Goal: Task Accomplishment & Management: Complete application form

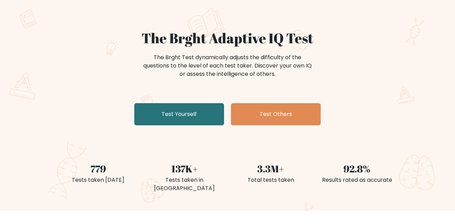
scroll to position [43, 0]
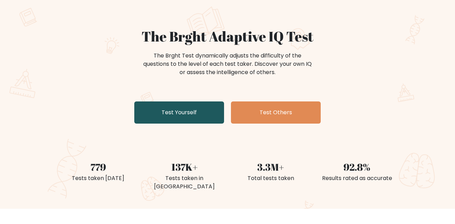
click at [161, 110] on link "Test Yourself" at bounding box center [179, 112] width 90 height 22
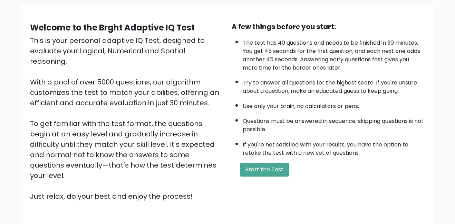
scroll to position [50, 0]
click at [258, 171] on button "Start the Test" at bounding box center [264, 169] width 49 height 14
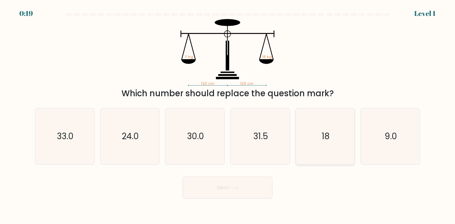
click at [319, 116] on icon "18" at bounding box center [326, 136] width 56 height 56
click at [228, 114] on input "e. 18" at bounding box center [228, 113] width 0 height 2
radio input "true"
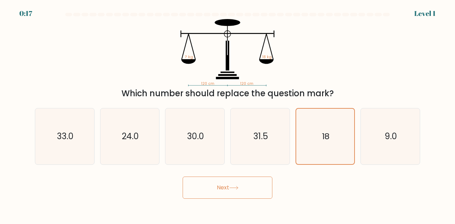
click at [232, 196] on button "Next" at bounding box center [228, 187] width 90 height 22
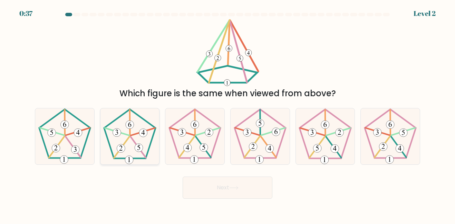
click at [102, 147] on icon at bounding box center [130, 136] width 56 height 56
click at [228, 114] on input "b." at bounding box center [228, 113] width 0 height 2
radio input "true"
click at [219, 187] on button "Next" at bounding box center [228, 187] width 90 height 22
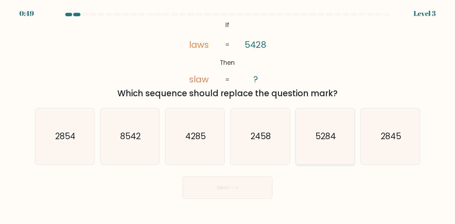
click at [326, 138] on text "5284" at bounding box center [326, 135] width 20 height 11
click at [228, 114] on input "e. 5284" at bounding box center [228, 113] width 0 height 2
radio input "true"
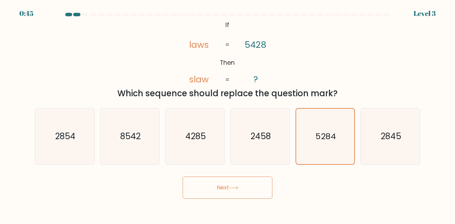
click at [237, 186] on icon at bounding box center [233, 188] width 9 height 4
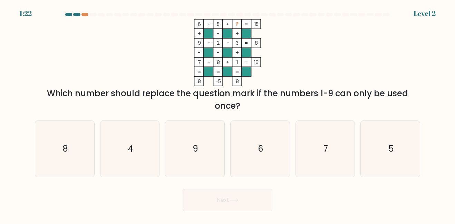
click at [85, 17] on div at bounding box center [228, 16] width 394 height 6
click at [84, 15] on div at bounding box center [85, 14] width 7 height 3
click at [86, 16] on div at bounding box center [228, 16] width 394 height 6
click at [190, 152] on icon "9" at bounding box center [195, 149] width 56 height 56
click at [228, 114] on input "c. 9" at bounding box center [228, 113] width 0 height 2
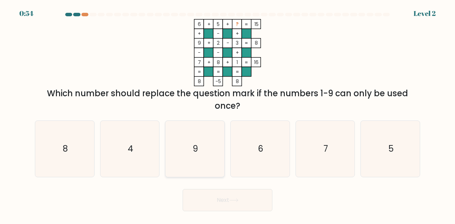
radio input "true"
click at [210, 157] on icon "9" at bounding box center [195, 148] width 55 height 55
click at [228, 114] on input "c. 9" at bounding box center [228, 113] width 0 height 2
click at [369, 141] on icon "5" at bounding box center [391, 149] width 56 height 56
click at [228, 114] on input "f. 5" at bounding box center [228, 113] width 0 height 2
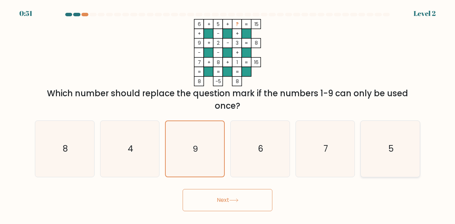
radio input "true"
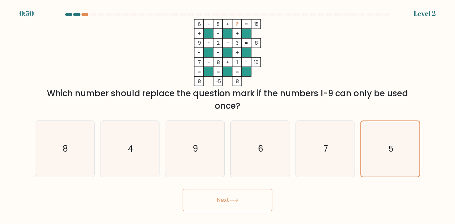
click at [249, 197] on button "Next" at bounding box center [228, 200] width 90 height 22
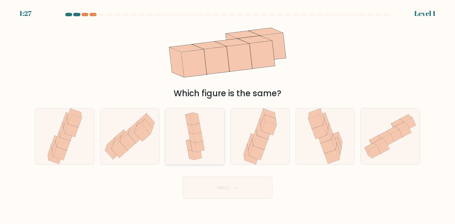
click at [184, 156] on icon at bounding box center [195, 136] width 26 height 56
click at [228, 114] on input "c." at bounding box center [228, 113] width 0 height 2
radio input "true"
click at [223, 187] on button "Next" at bounding box center [228, 187] width 90 height 22
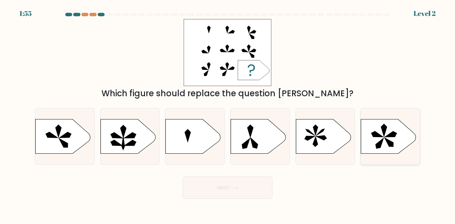
click at [406, 136] on icon at bounding box center [388, 136] width 55 height 35
click at [228, 114] on input "f." at bounding box center [228, 113] width 0 height 2
radio input "true"
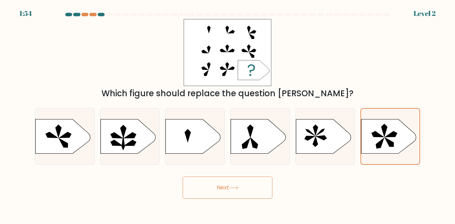
click at [254, 188] on button "Next" at bounding box center [228, 187] width 90 height 22
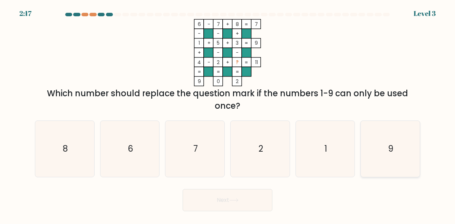
click at [402, 167] on icon "9" at bounding box center [391, 149] width 56 height 56
click at [228, 114] on input "f. 9" at bounding box center [228, 113] width 0 height 2
radio input "true"
click at [238, 212] on body "2:16 Level 3" at bounding box center [227, 112] width 455 height 224
click at [252, 209] on button "Next" at bounding box center [228, 200] width 90 height 22
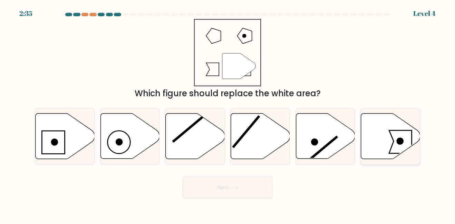
click at [376, 145] on icon at bounding box center [390, 135] width 59 height 45
click at [228, 114] on input "f." at bounding box center [228, 113] width 0 height 2
radio input "true"
click at [251, 189] on button "Next" at bounding box center [228, 187] width 90 height 22
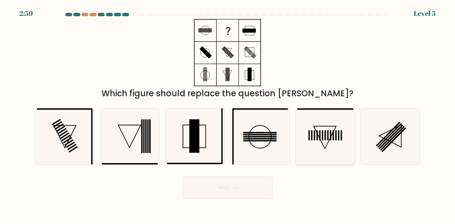
click at [312, 139] on rect at bounding box center [311, 135] width 1 height 10
click at [228, 114] on input "e." at bounding box center [228, 113] width 0 height 2
radio input "true"
click at [248, 180] on button "Next" at bounding box center [228, 187] width 90 height 22
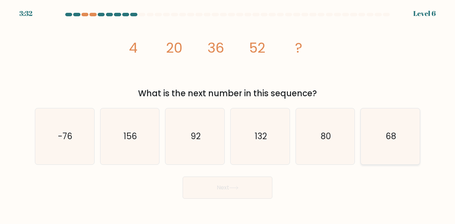
click at [384, 139] on icon "68" at bounding box center [391, 136] width 56 height 56
click at [228, 114] on input "f. 68" at bounding box center [228, 113] width 0 height 2
radio input "true"
click at [263, 181] on button "Next" at bounding box center [228, 187] width 90 height 22
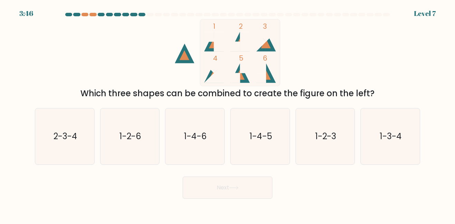
click at [267, 48] on icon at bounding box center [266, 42] width 20 height 20
click at [242, 75] on icon at bounding box center [240, 75] width 10 height 10
click at [70, 129] on icon "2-3-4" at bounding box center [65, 136] width 56 height 56
click at [228, 114] on input "a. 2-3-4" at bounding box center [228, 113] width 0 height 2
radio input "true"
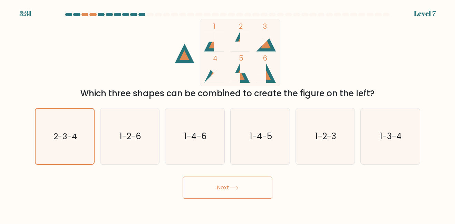
click at [204, 186] on button "Next" at bounding box center [228, 187] width 90 height 22
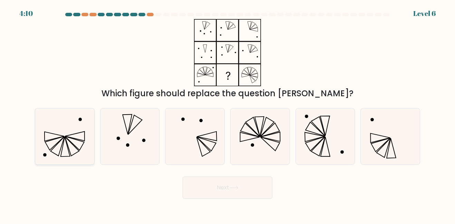
click at [86, 132] on icon at bounding box center [65, 136] width 56 height 56
click at [228, 114] on input "a." at bounding box center [228, 113] width 0 height 2
radio input "true"
click at [237, 181] on button "Next" at bounding box center [228, 187] width 90 height 22
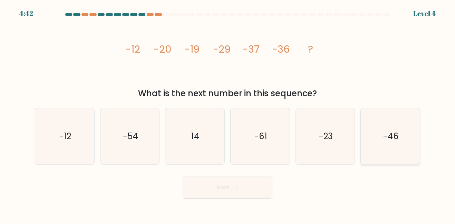
click at [390, 131] on text "-46" at bounding box center [392, 135] width 16 height 11
click at [228, 114] on input "f. -46" at bounding box center [228, 113] width 0 height 2
radio input "true"
click at [237, 186] on icon at bounding box center [233, 188] width 9 height 4
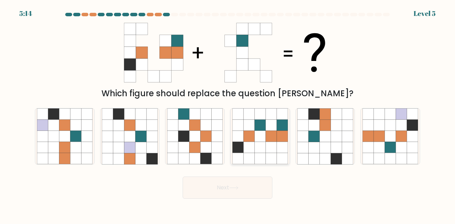
click at [255, 158] on icon at bounding box center [260, 158] width 11 height 11
click at [228, 114] on input "d." at bounding box center [228, 113] width 0 height 2
radio input "true"
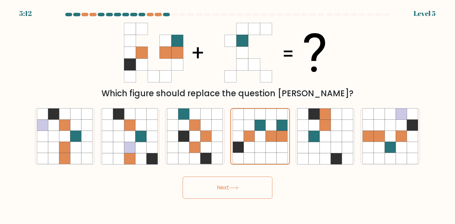
click at [263, 192] on button "Next" at bounding box center [228, 187] width 90 height 22
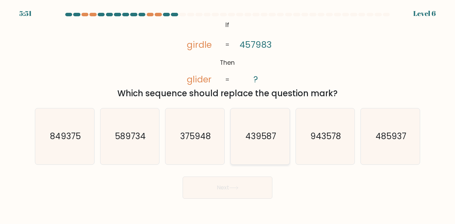
click at [258, 149] on icon "439587" at bounding box center [261, 136] width 56 height 56
click at [228, 114] on input "d. 439587" at bounding box center [228, 113] width 0 height 2
radio input "true"
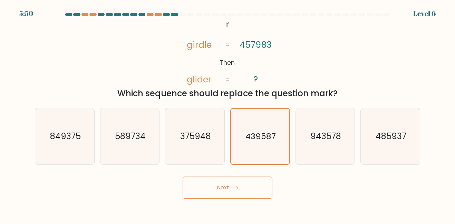
click at [250, 189] on button "Next" at bounding box center [228, 187] width 90 height 22
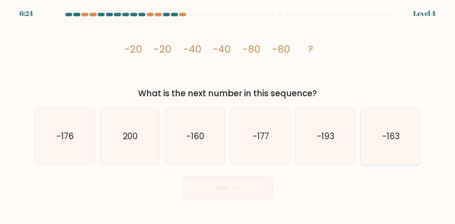
click at [404, 130] on icon "-163" at bounding box center [391, 136] width 56 height 56
click at [228, 114] on input "f. -163" at bounding box center [228, 113] width 0 height 2
radio input "true"
click at [195, 158] on icon "-160" at bounding box center [195, 136] width 56 height 56
click at [228, 114] on input "c. -160" at bounding box center [228, 113] width 0 height 2
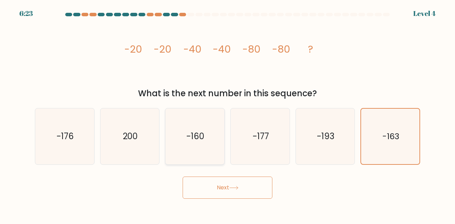
radio input "true"
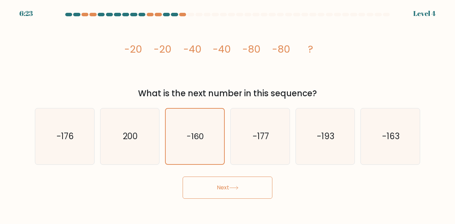
click at [234, 193] on button "Next" at bounding box center [228, 187] width 90 height 22
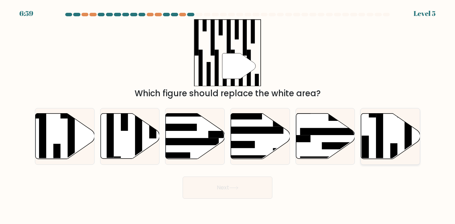
click at [386, 121] on icon at bounding box center [390, 135] width 59 height 45
click at [228, 114] on input "f." at bounding box center [228, 113] width 0 height 2
radio input "true"
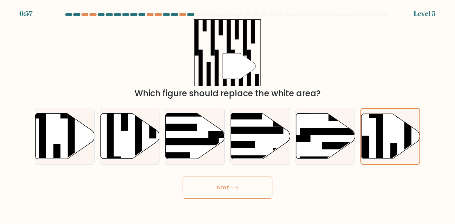
click at [258, 199] on body "6:57 Level 5" at bounding box center [227, 112] width 455 height 224
click at [253, 189] on button "Next" at bounding box center [228, 187] width 90 height 22
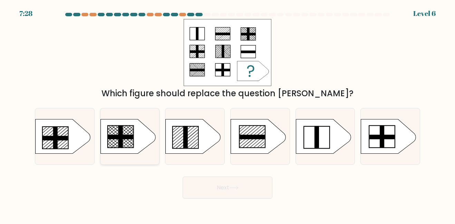
click at [125, 135] on rect at bounding box center [120, 136] width 25 height 4
click at [228, 114] on input "b." at bounding box center [228, 113] width 0 height 2
radio input "true"
click at [125, 135] on rect at bounding box center [121, 136] width 25 height 4
click at [228, 114] on input "b." at bounding box center [228, 113] width 0 height 2
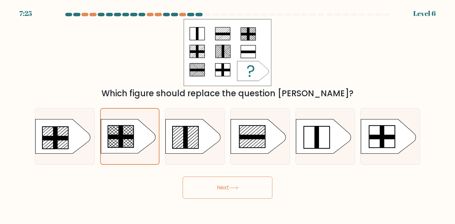
click at [232, 198] on button "Next" at bounding box center [228, 187] width 90 height 22
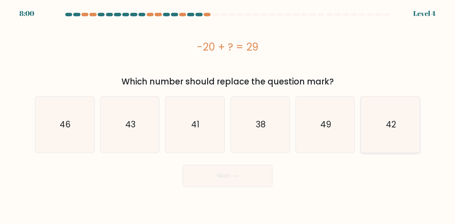
click at [374, 129] on icon "42" at bounding box center [391, 124] width 56 height 56
click at [228, 114] on input "f. 42" at bounding box center [228, 113] width 0 height 2
radio input "true"
click at [235, 192] on body "7:59 Level 4 a." at bounding box center [227, 112] width 455 height 224
click at [240, 182] on button "Next" at bounding box center [228, 175] width 90 height 22
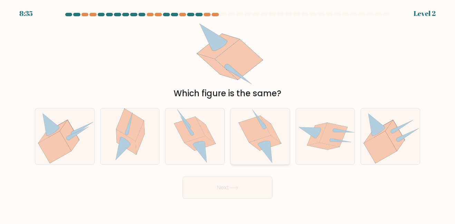
click at [275, 123] on icon at bounding box center [260, 136] width 43 height 56
click at [228, 114] on input "d." at bounding box center [228, 113] width 0 height 2
radio input "true"
click at [240, 179] on button "Next" at bounding box center [228, 187] width 90 height 22
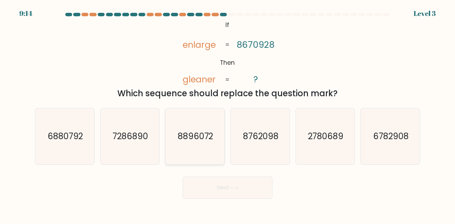
click at [197, 129] on icon "8896072" at bounding box center [195, 136] width 56 height 56
click at [228, 114] on input "c. 8896072" at bounding box center [228, 113] width 0 height 2
radio input "true"
click at [224, 181] on button "Next" at bounding box center [228, 187] width 90 height 22
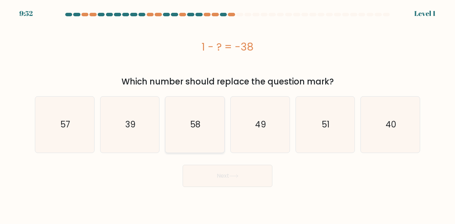
click at [205, 114] on icon "58" at bounding box center [195, 124] width 56 height 56
click at [228, 114] on input "c. 58" at bounding box center [228, 113] width 0 height 2
radio input "true"
click at [149, 131] on icon "39" at bounding box center [130, 124] width 56 height 56
click at [228, 114] on input "b. 39" at bounding box center [228, 113] width 0 height 2
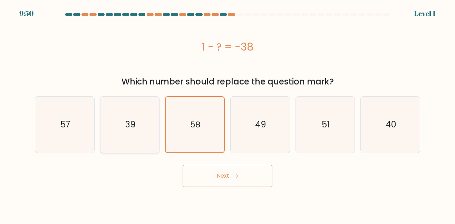
radio input "true"
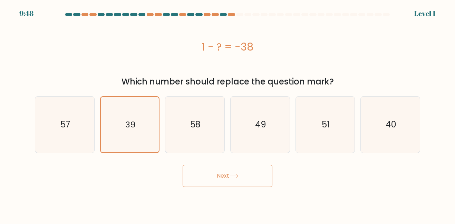
click at [246, 174] on button "Next" at bounding box center [228, 175] width 90 height 22
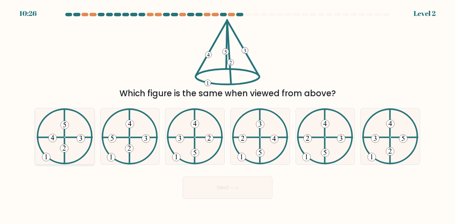
click at [81, 148] on icon at bounding box center [65, 136] width 56 height 56
click at [228, 114] on input "a." at bounding box center [228, 113] width 0 height 2
radio input "true"
click at [239, 194] on button "Next" at bounding box center [228, 187] width 90 height 22
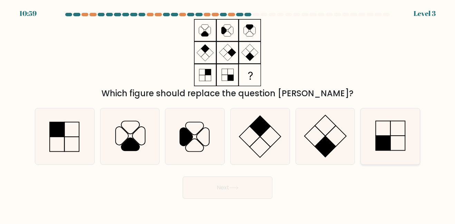
click at [374, 140] on icon at bounding box center [391, 136] width 56 height 56
click at [228, 114] on input "f." at bounding box center [228, 113] width 0 height 2
radio input "true"
click at [228, 200] on body "10:57 Level 3" at bounding box center [227, 112] width 455 height 224
click at [231, 194] on button "Next" at bounding box center [228, 187] width 90 height 22
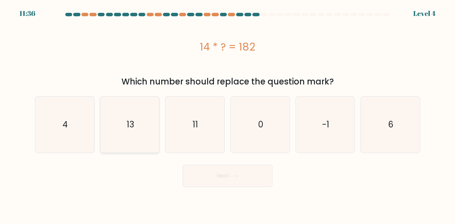
click at [114, 123] on icon "13" at bounding box center [130, 124] width 56 height 56
click at [228, 114] on input "b. 13" at bounding box center [228, 113] width 0 height 2
radio input "true"
click at [201, 172] on button "Next" at bounding box center [228, 175] width 90 height 22
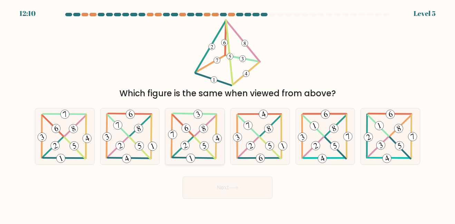
click at [190, 157] on icon at bounding box center [191, 159] width 4 height 6
click at [228, 114] on input "c." at bounding box center [228, 113] width 0 height 2
radio input "true"
click at [222, 181] on button "Next" at bounding box center [228, 187] width 90 height 22
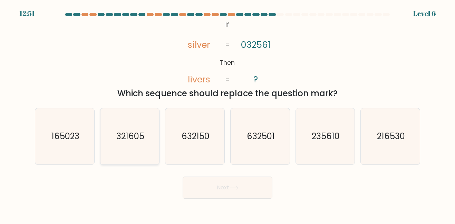
click at [151, 151] on icon "321605" at bounding box center [130, 136] width 56 height 56
click at [228, 114] on input "b. 321605" at bounding box center [228, 113] width 0 height 2
radio input "true"
click at [218, 178] on button "Next" at bounding box center [228, 187] width 90 height 22
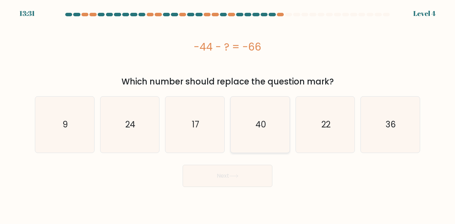
click at [270, 127] on icon "40" at bounding box center [261, 124] width 56 height 56
click at [228, 114] on input "d. 40" at bounding box center [228, 113] width 0 height 2
radio input "true"
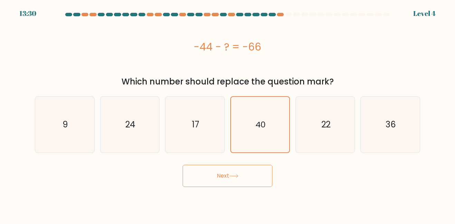
click at [262, 170] on button "Next" at bounding box center [228, 175] width 90 height 22
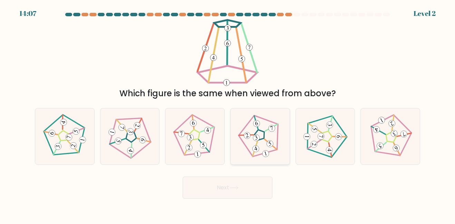
click at [260, 151] on icon at bounding box center [260, 136] width 45 height 45
click at [228, 114] on input "d." at bounding box center [228, 113] width 0 height 2
radio input "true"
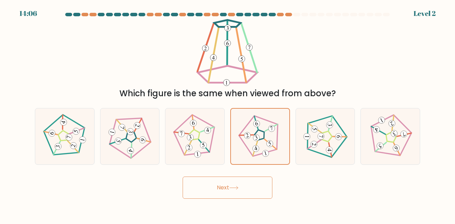
click at [245, 191] on button "Next" at bounding box center [228, 187] width 90 height 22
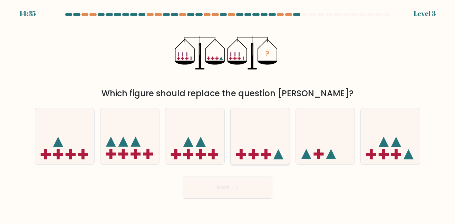
click at [259, 136] on icon at bounding box center [260, 136] width 59 height 49
click at [228, 114] on input "d." at bounding box center [228, 113] width 0 height 2
radio input "true"
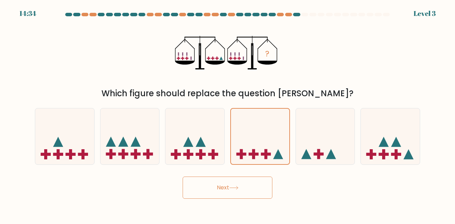
click at [248, 186] on button "Next" at bounding box center [228, 187] width 90 height 22
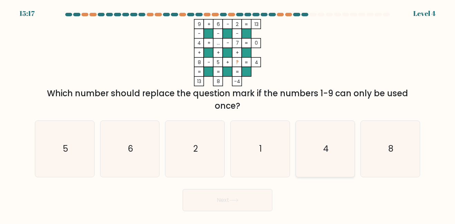
click at [332, 165] on icon "4" at bounding box center [326, 149] width 56 height 56
click at [228, 114] on input "e. 4" at bounding box center [228, 113] width 0 height 2
radio input "true"
click at [248, 194] on button "Next" at bounding box center [228, 200] width 90 height 22
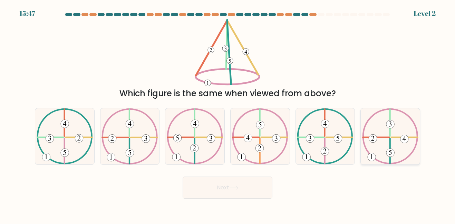
click at [409, 137] on 421 at bounding box center [405, 137] width 26 height 0
click at [228, 114] on input "f." at bounding box center [228, 113] width 0 height 2
radio input "true"
click at [244, 193] on button "Next" at bounding box center [228, 187] width 90 height 22
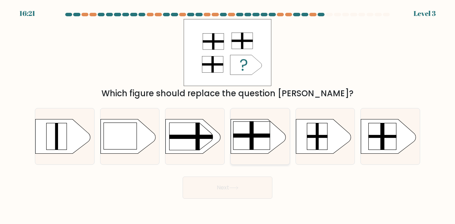
click at [262, 133] on rect at bounding box center [251, 135] width 37 height 4
click at [228, 114] on input "d." at bounding box center [228, 113] width 0 height 2
radio input "true"
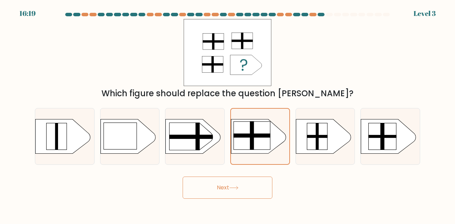
click at [256, 181] on button "Next" at bounding box center [228, 187] width 90 height 22
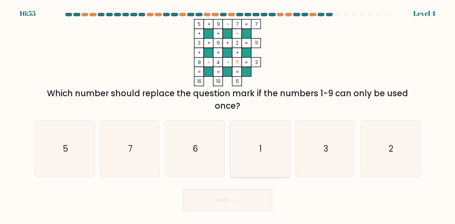
click at [261, 123] on icon "1" at bounding box center [261, 149] width 56 height 56
click at [228, 114] on input "d. 1" at bounding box center [228, 113] width 0 height 2
radio input "true"
click at [242, 205] on button "Next" at bounding box center [228, 200] width 90 height 22
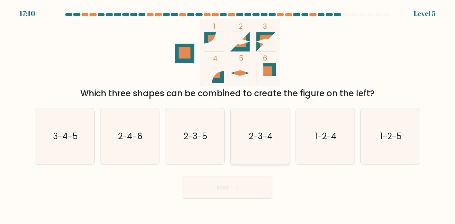
click at [255, 128] on icon "2-3-4" at bounding box center [261, 136] width 56 height 56
click at [228, 114] on input "d. 2-3-4" at bounding box center [228, 113] width 0 height 2
radio input "true"
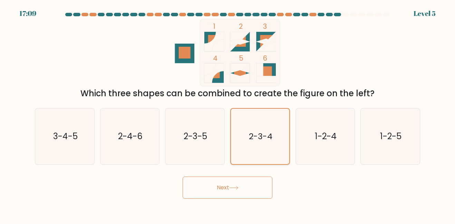
click at [255, 128] on icon "2-3-4" at bounding box center [260, 136] width 55 height 55
click at [228, 114] on input "d. 2-3-4" at bounding box center [228, 113] width 0 height 2
click at [255, 128] on icon "2-3-4" at bounding box center [260, 136] width 55 height 55
click at [228, 114] on input "d. 2-3-4" at bounding box center [228, 113] width 0 height 2
click at [189, 140] on text "2-3-5" at bounding box center [195, 135] width 23 height 11
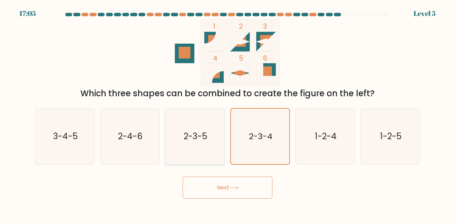
click at [228, 114] on input "c. 2-3-5" at bounding box center [228, 113] width 0 height 2
radio input "true"
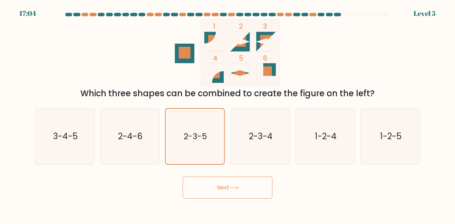
click at [237, 186] on icon at bounding box center [233, 188] width 9 height 4
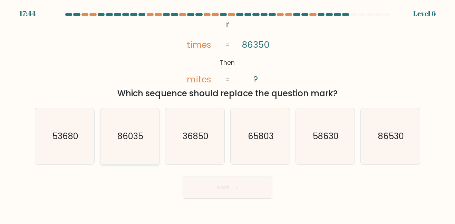
click at [157, 122] on icon "86035" at bounding box center [130, 136] width 56 height 56
click at [228, 114] on input "b. 86035" at bounding box center [228, 113] width 0 height 2
radio input "true"
click at [235, 185] on button "Next" at bounding box center [228, 187] width 90 height 22
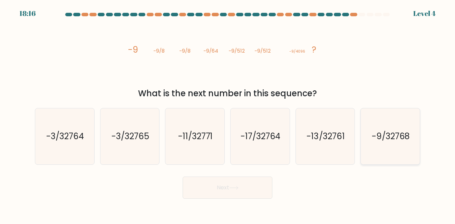
click at [397, 157] on icon "-9/32768" at bounding box center [391, 136] width 56 height 56
click at [228, 114] on input "f. -9/32768" at bounding box center [228, 113] width 0 height 2
radio input "true"
click at [338, 151] on icon "-13/32761" at bounding box center [326, 136] width 56 height 56
click at [228, 114] on input "e. -13/32761" at bounding box center [228, 113] width 0 height 2
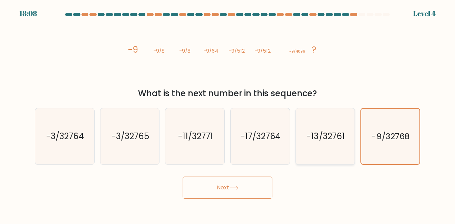
radio input "true"
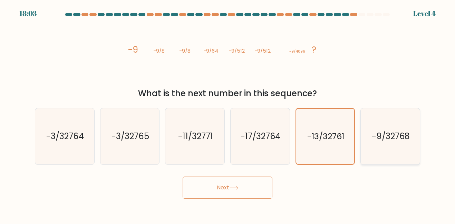
click at [363, 120] on icon "-9/32768" at bounding box center [391, 136] width 56 height 56
click at [228, 114] on input "f. -9/32768" at bounding box center [228, 113] width 0 height 2
radio input "true"
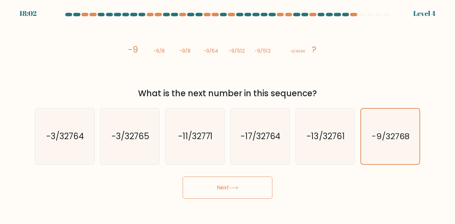
click at [256, 188] on button "Next" at bounding box center [228, 187] width 90 height 22
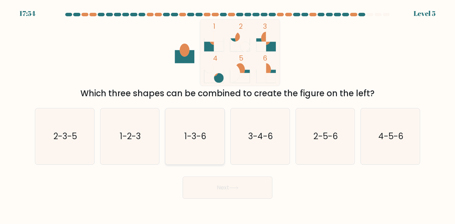
click at [179, 150] on icon "1-3-6" at bounding box center [195, 136] width 56 height 56
click at [228, 114] on input "c. 1-3-6" at bounding box center [228, 113] width 0 height 2
radio input "true"
click at [239, 186] on icon at bounding box center [233, 188] width 9 height 4
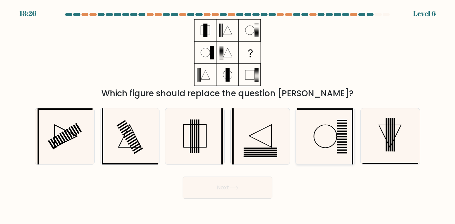
click at [347, 144] on icon at bounding box center [326, 136] width 56 height 56
click at [228, 114] on input "e." at bounding box center [228, 113] width 0 height 2
radio input "true"
click at [240, 193] on button "Next" at bounding box center [228, 187] width 90 height 22
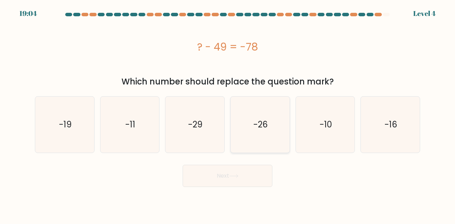
click at [275, 139] on icon "-26" at bounding box center [261, 124] width 56 height 56
click at [228, 114] on input "d. -26" at bounding box center [228, 113] width 0 height 2
radio input "true"
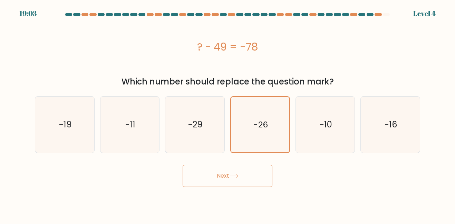
click at [229, 180] on button "Next" at bounding box center [228, 175] width 90 height 22
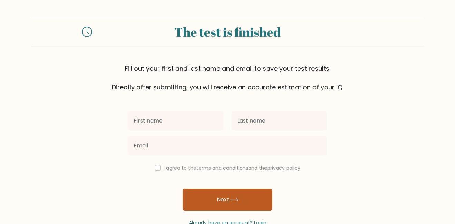
click at [246, 204] on button "Next" at bounding box center [228, 199] width 90 height 22
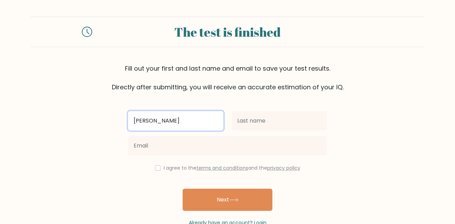
type input "mckenzie"
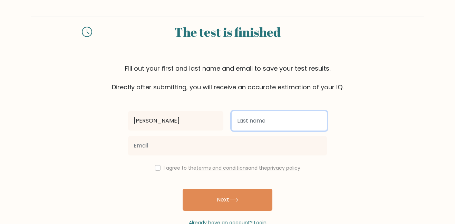
click at [278, 122] on input "text" at bounding box center [279, 120] width 95 height 19
type input "turner"
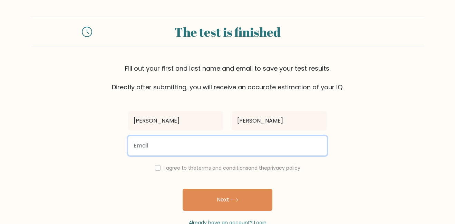
click at [204, 149] on input "email" at bounding box center [227, 145] width 199 height 19
type input "Mckenzie.Tur@elkinsdistrict.org"
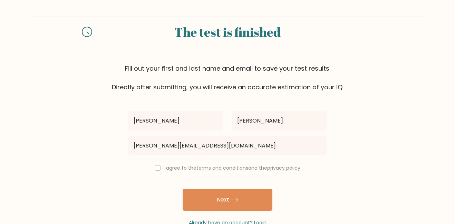
click at [159, 165] on div "I agree to the terms and conditions and the privacy policy" at bounding box center [227, 167] width 207 height 8
click at [158, 167] on input "checkbox" at bounding box center [158, 168] width 6 height 6
checkbox input "true"
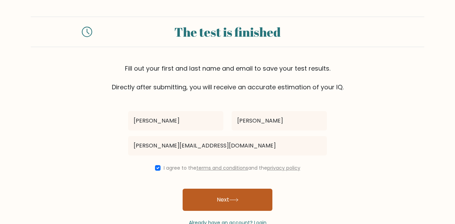
click at [210, 198] on button "Next" at bounding box center [228, 199] width 90 height 22
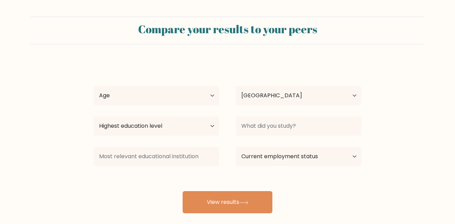
select select "US"
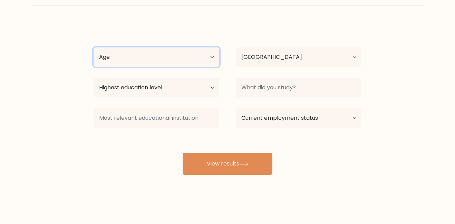
click at [168, 60] on select "Age Under 18 years old 18-24 years old 25-34 years old 35-44 years old 45-54 ye…" at bounding box center [157, 56] width 126 height 19
select select "min_18"
click at [94, 47] on select "Age Under 18 years old 18-24 years old 25-34 years old 35-44 years old 45-54 ye…" at bounding box center [157, 56] width 126 height 19
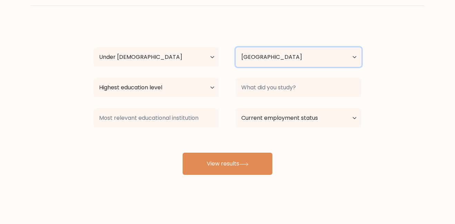
click at [249, 58] on select "Country Afghanistan Albania Algeria American Samoa Andorra Angola Anguilla Anta…" at bounding box center [299, 56] width 126 height 19
click at [163, 156] on div "mckenzie turner Age Under 18 years old 18-24 years old 25-34 years old 35-44 ye…" at bounding box center [228, 98] width 276 height 152
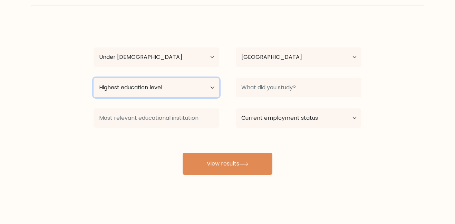
click at [181, 91] on select "Highest education level No schooling Primary Lower Secondary Upper Secondary Oc…" at bounding box center [157, 87] width 126 height 19
click at [301, 173] on div "mckenzie turner Age Under 18 years old 18-24 years old 25-34 years old 35-44 ye…" at bounding box center [228, 98] width 276 height 152
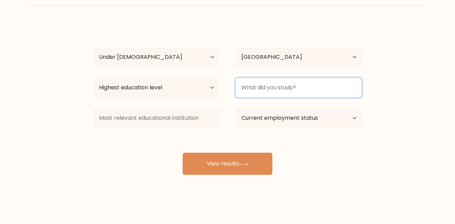
click at [276, 88] on input at bounding box center [299, 87] width 126 height 19
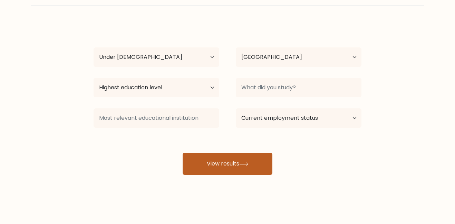
click at [260, 163] on button "View results" at bounding box center [228, 163] width 90 height 22
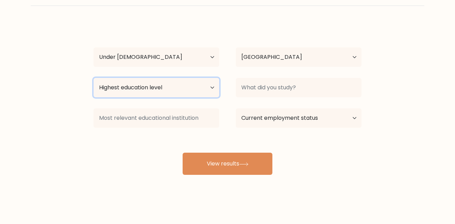
click at [181, 87] on select "Highest education level No schooling Primary Lower Secondary Upper Secondary Oc…" at bounding box center [157, 87] width 126 height 19
select select "doctoral_degree"
click at [94, 78] on select "Highest education level No schooling Primary Lower Secondary Upper Secondary Oc…" at bounding box center [157, 87] width 126 height 19
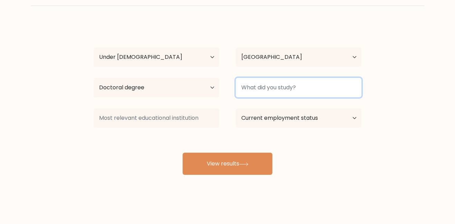
click at [288, 84] on input at bounding box center [299, 87] width 126 height 19
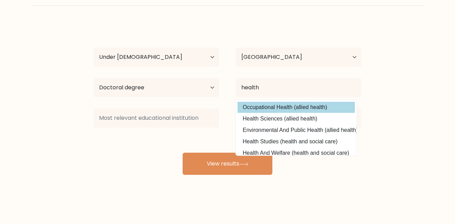
click at [287, 109] on option "Occupational Health (allied health)" at bounding box center [296, 107] width 117 height 11
type input "Occupational Health"
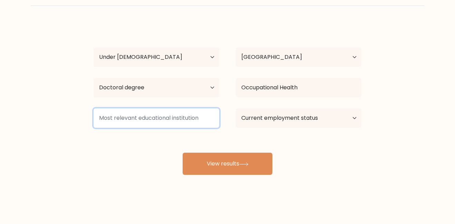
click at [190, 126] on input at bounding box center [157, 117] width 126 height 19
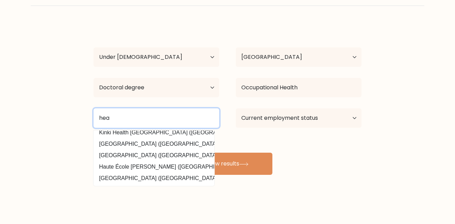
scroll to position [62, 0]
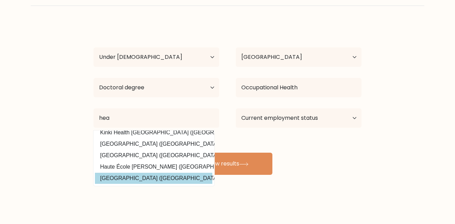
click at [163, 177] on option "Sacred Heart University (United States)" at bounding box center [153, 177] width 117 height 11
type input "[GEOGRAPHIC_DATA]"
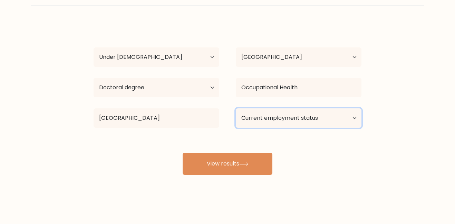
click at [264, 112] on select "Current employment status Employed Student Retired Other / prefer not to answer" at bounding box center [299, 117] width 126 height 19
select select "student"
click at [236, 108] on select "Current employment status Employed Student Retired Other / prefer not to answer" at bounding box center [299, 117] width 126 height 19
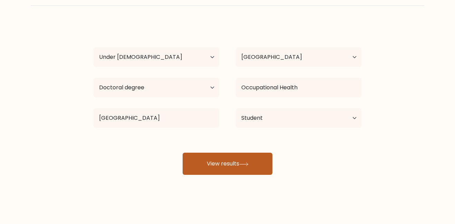
click at [245, 161] on button "View results" at bounding box center [228, 163] width 90 height 22
